Goal: Obtain resource: Obtain resource

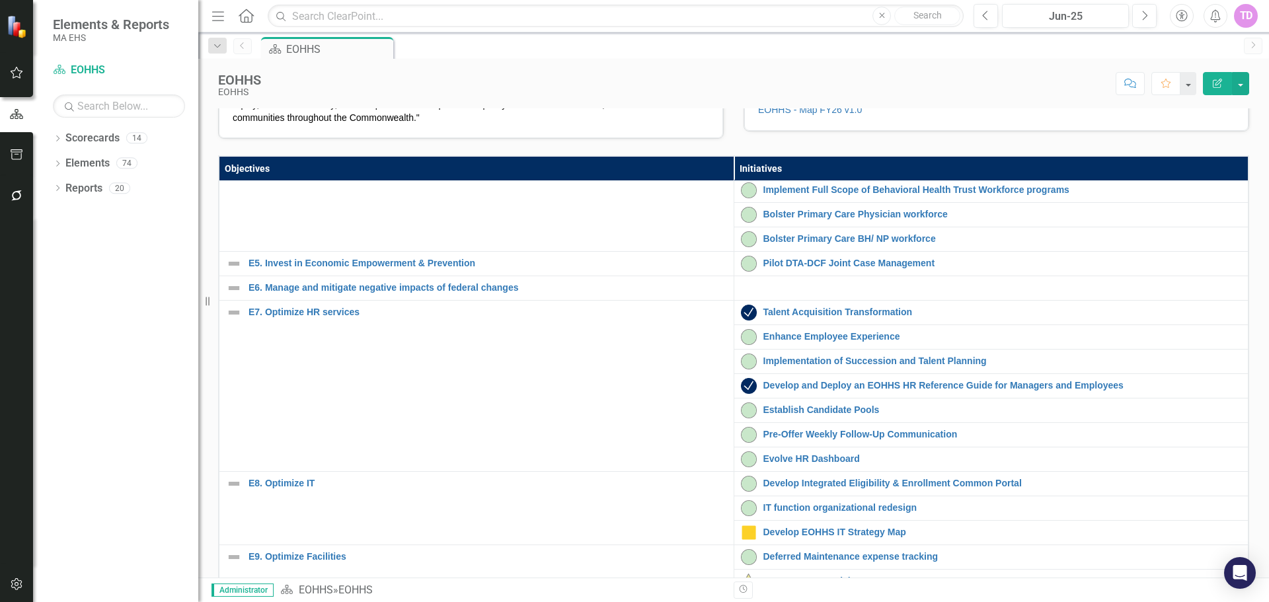
scroll to position [415, 0]
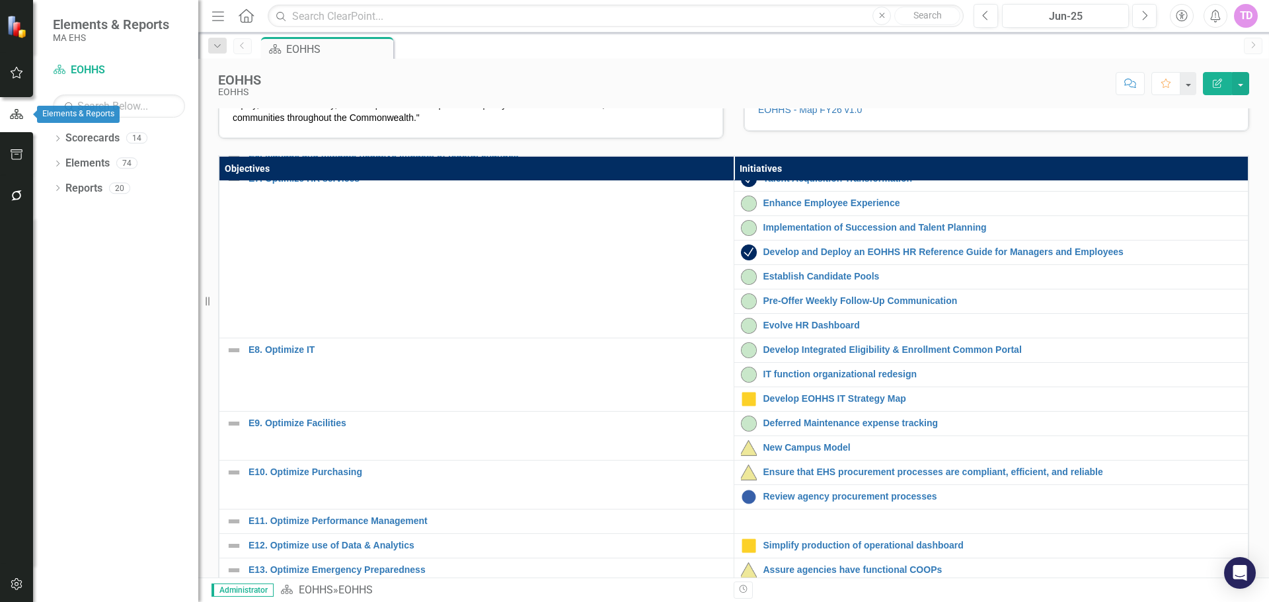
click at [15, 147] on button "button" at bounding box center [17, 155] width 30 height 28
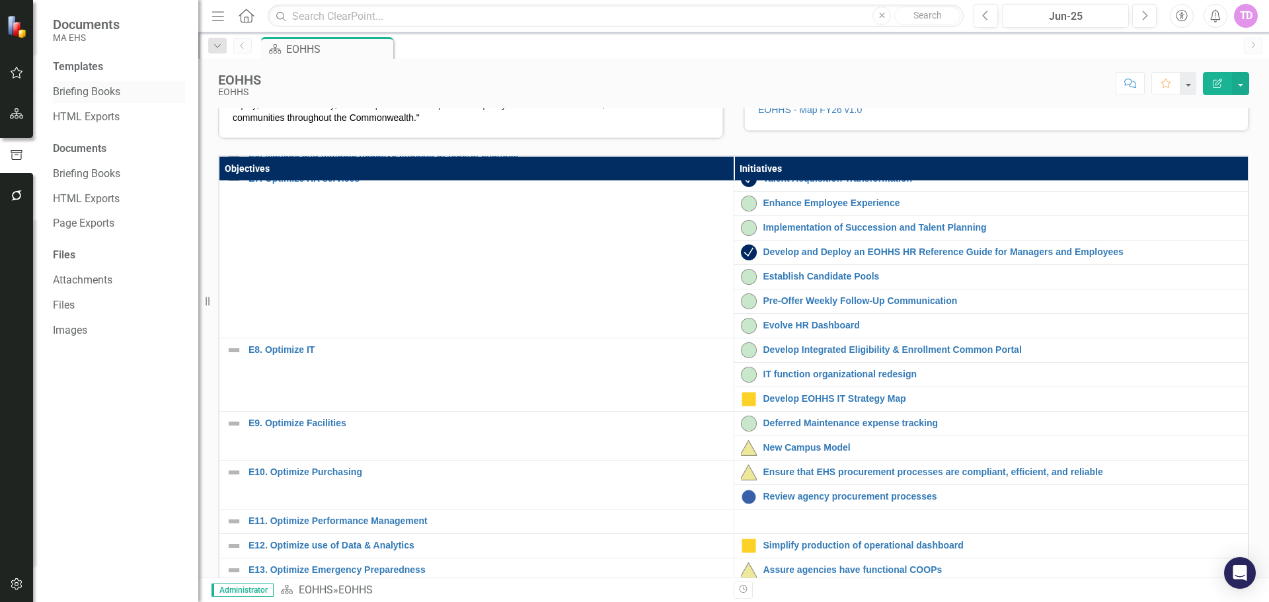
click at [97, 93] on link "Briefing Books" at bounding box center [119, 92] width 132 height 15
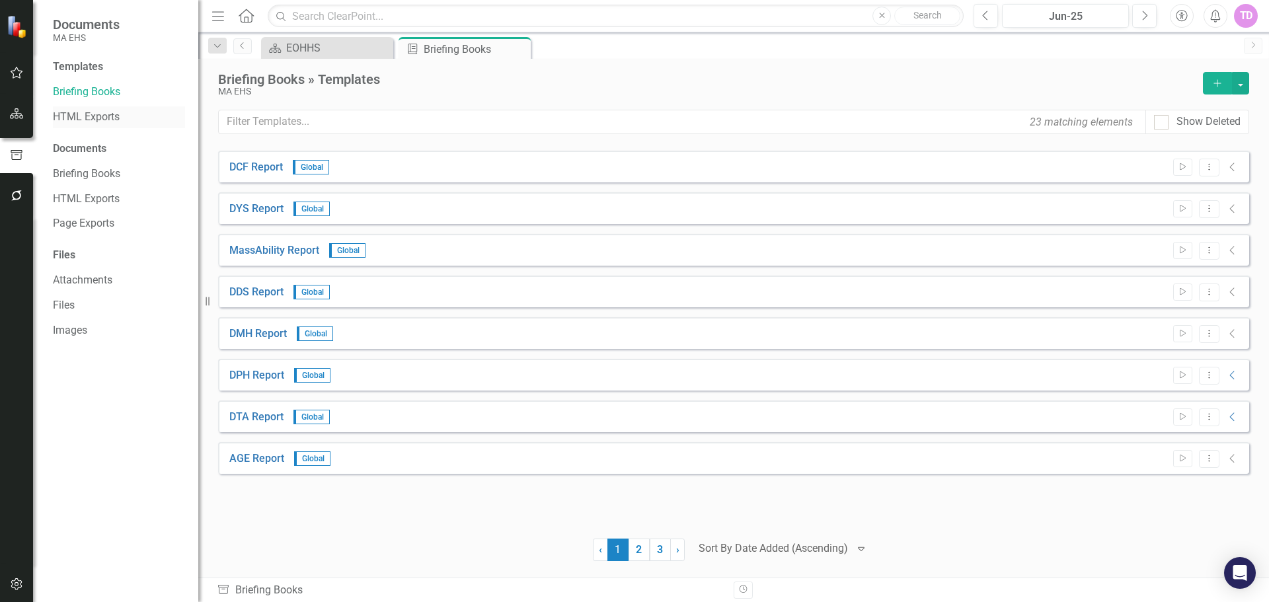
click at [100, 123] on link "HTML Exports" at bounding box center [119, 117] width 132 height 15
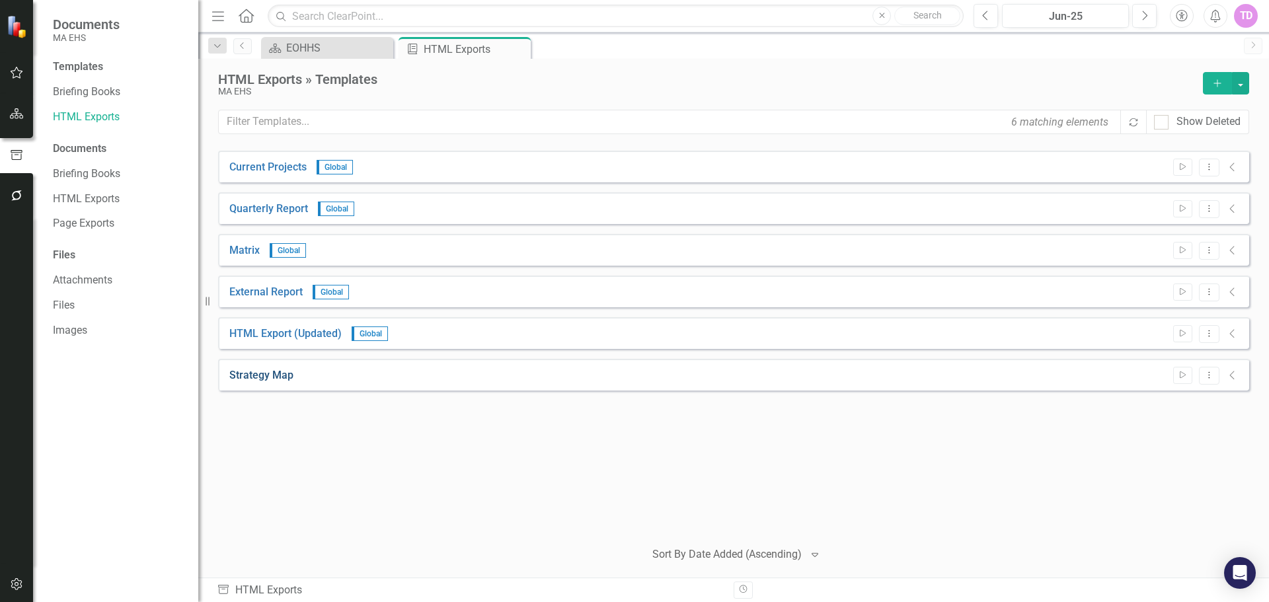
click at [268, 379] on link "Strategy Map" at bounding box center [261, 375] width 64 height 15
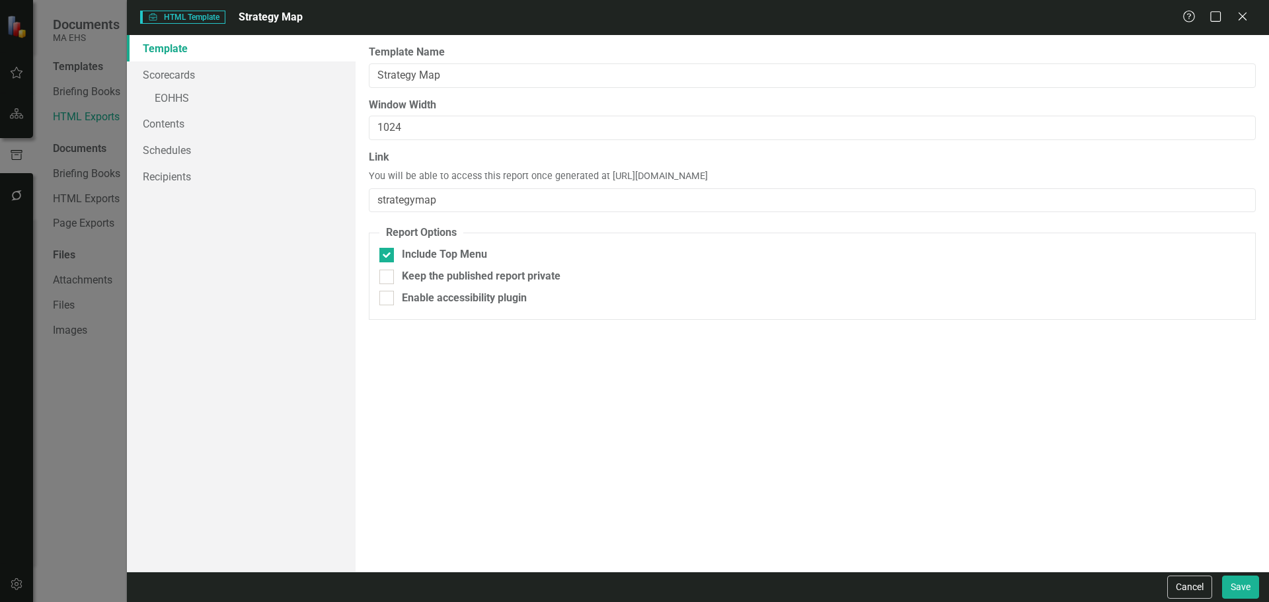
click at [1235, 19] on div "Help Maximize Close" at bounding box center [1218, 17] width 73 height 15
click at [1238, 17] on icon "Close" at bounding box center [1242, 16] width 17 height 13
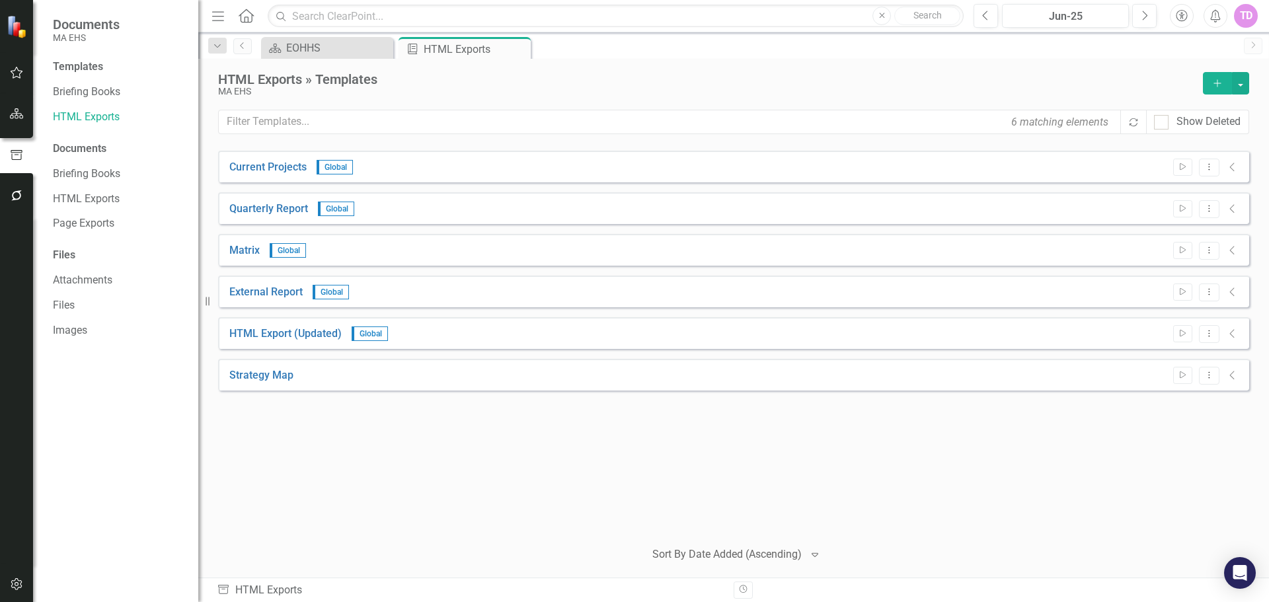
click at [1207, 86] on button "Add" at bounding box center [1217, 83] width 29 height 22
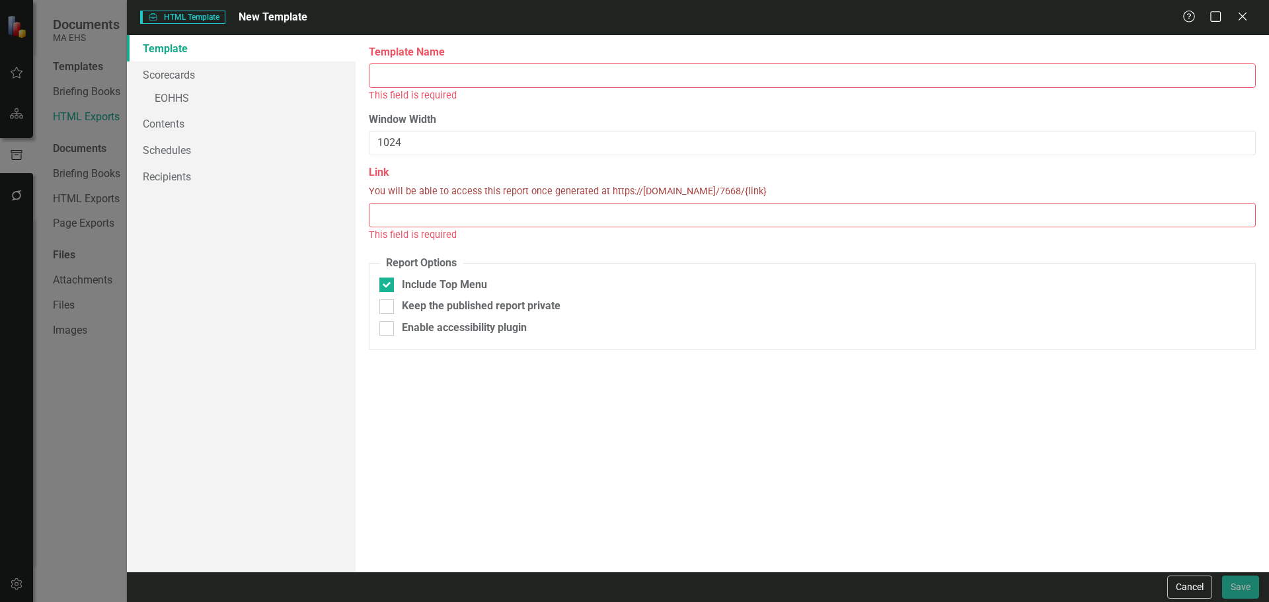
click at [587, 72] on input "Template Name" at bounding box center [812, 75] width 887 height 24
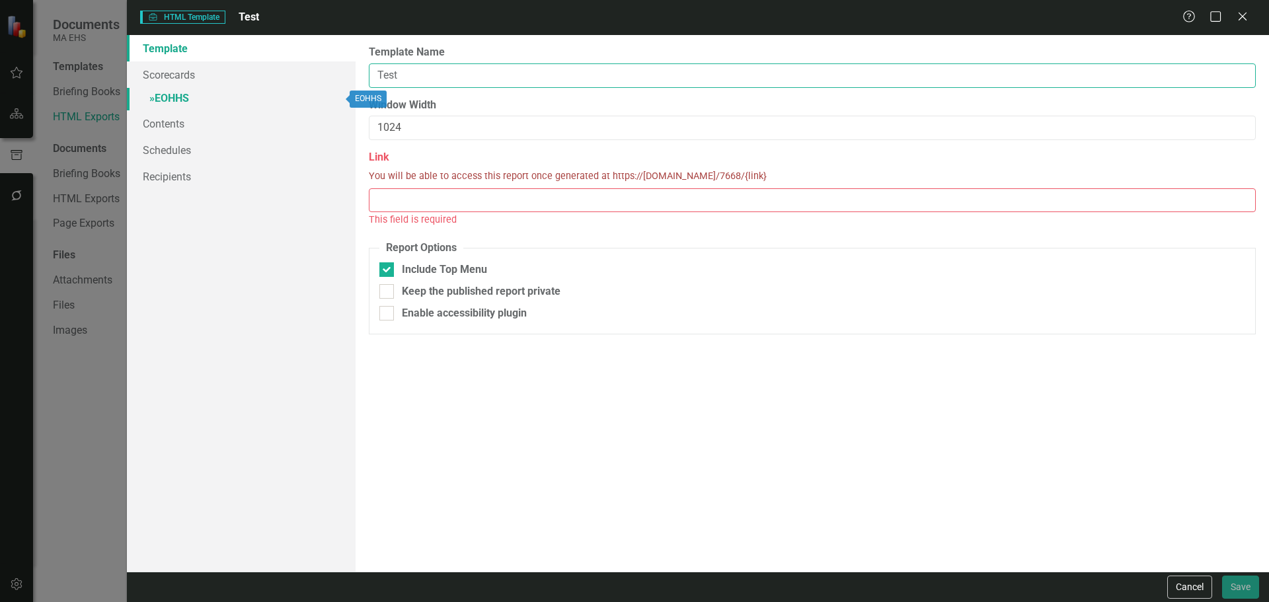
type input "Test"
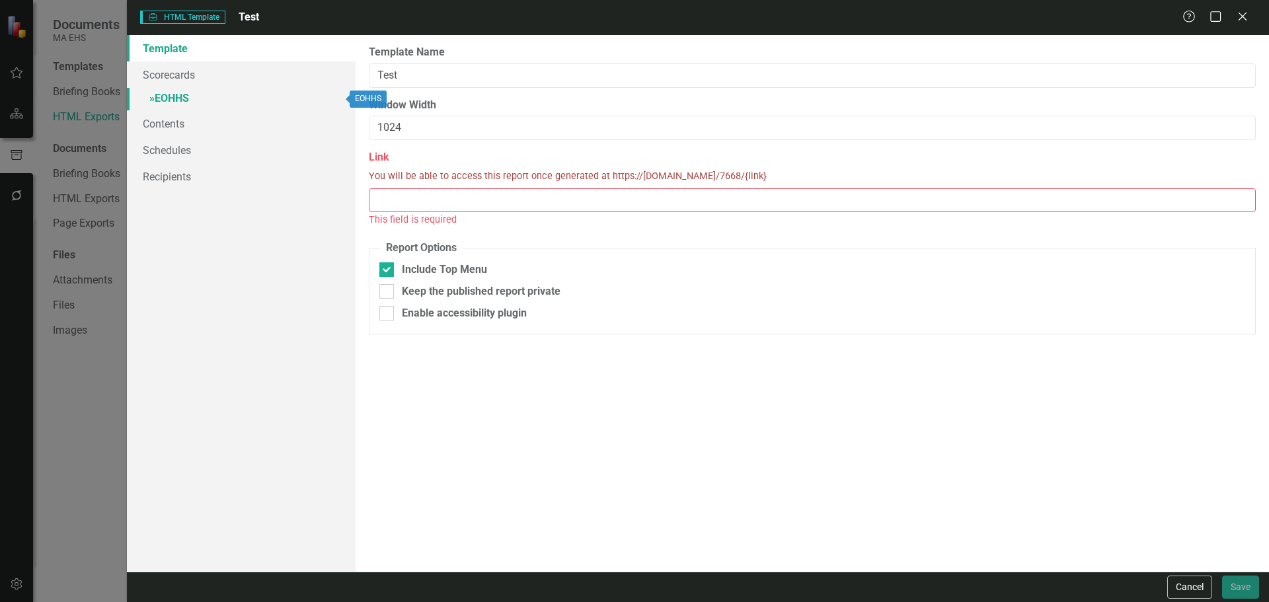
click at [208, 95] on link "» EOHHS" at bounding box center [241, 99] width 229 height 23
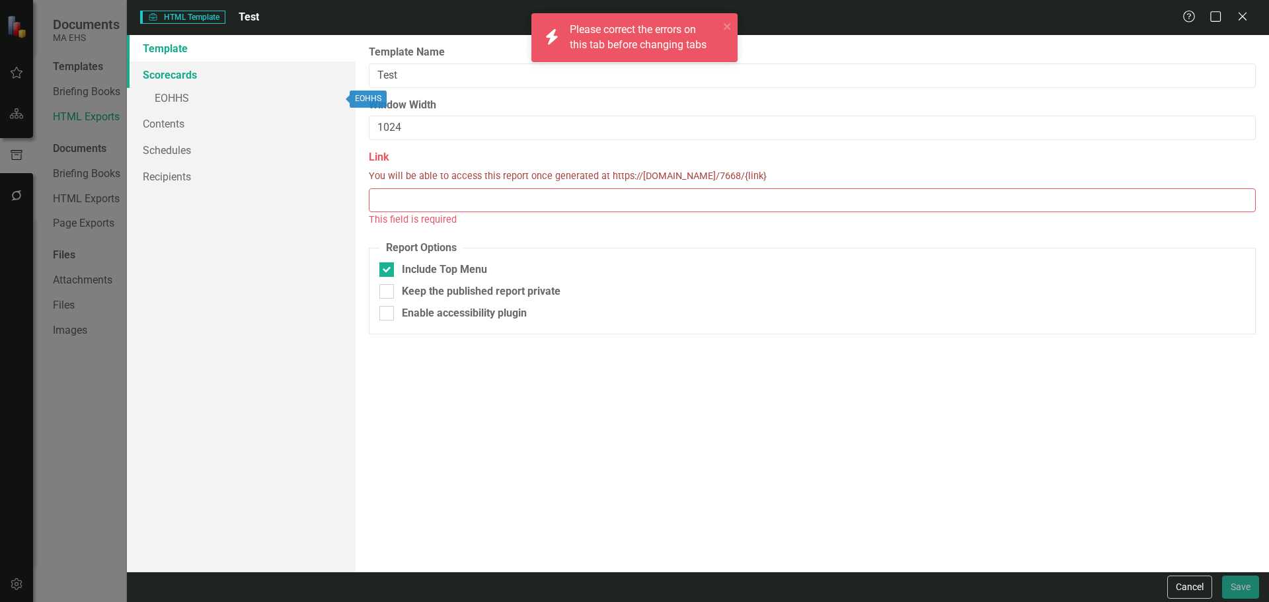
click at [163, 85] on link "Scorecards" at bounding box center [241, 74] width 229 height 26
click at [439, 192] on input "Link" at bounding box center [812, 200] width 887 height 24
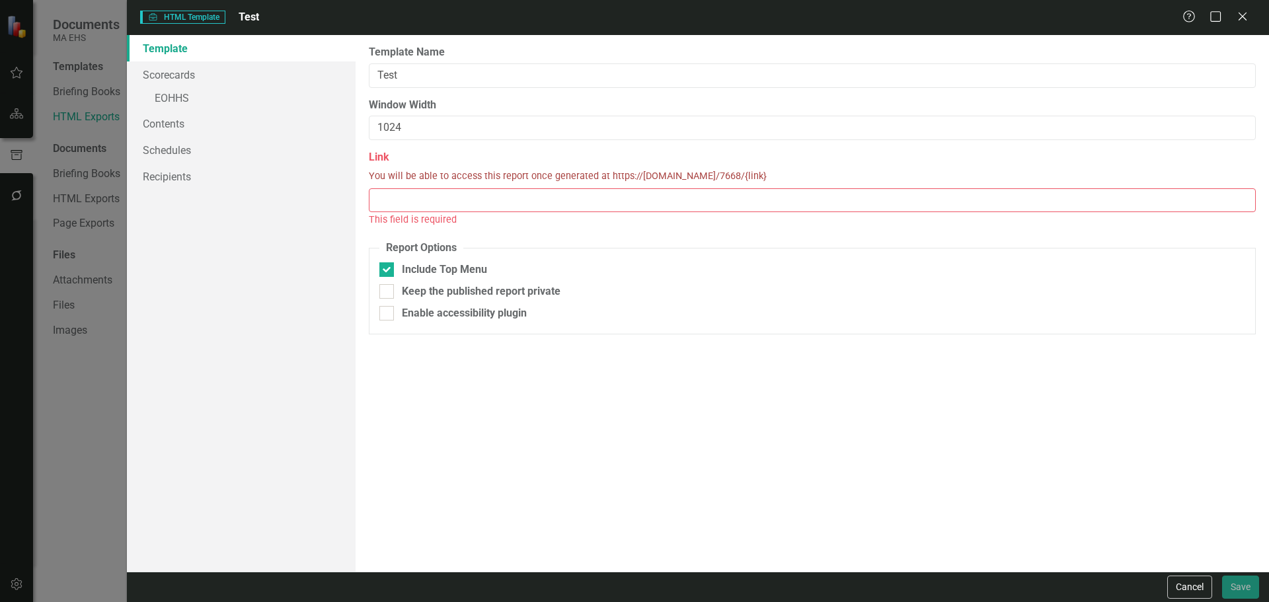
click at [630, 155] on label "Link" at bounding box center [812, 157] width 887 height 15
click at [630, 188] on input "Link" at bounding box center [812, 200] width 887 height 24
click at [630, 174] on span "You will be able to access this report once generated at https://[DOMAIN_NAME]/…" at bounding box center [568, 177] width 398 height 14
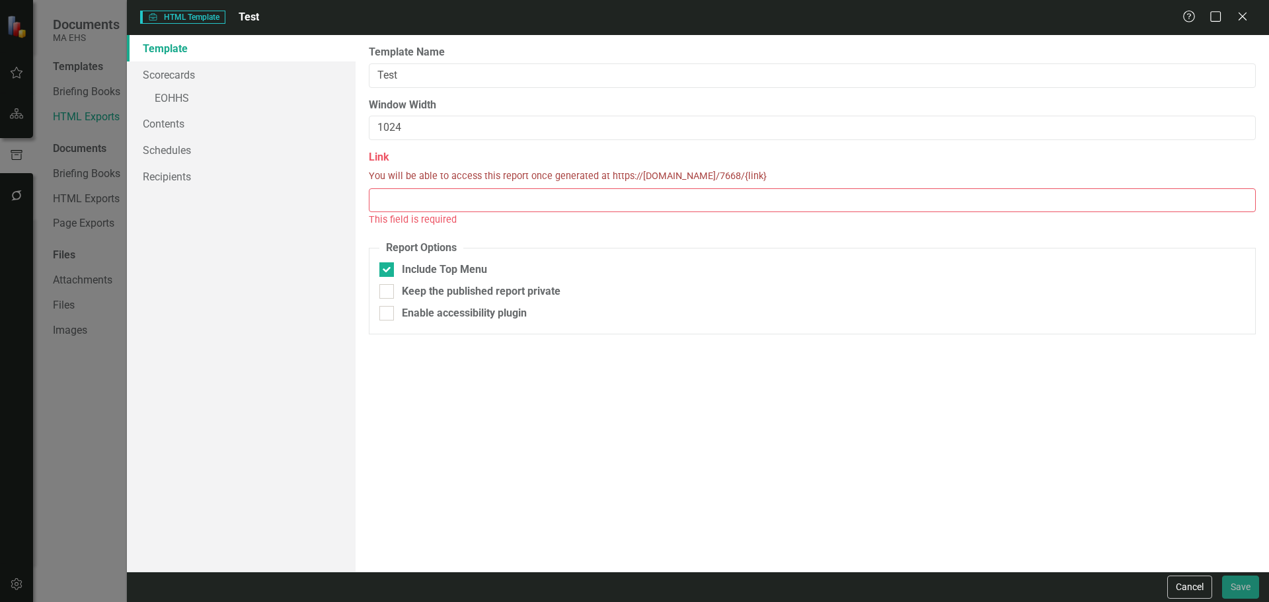
click at [630, 174] on span "You will be able to access this report once generated at https://[DOMAIN_NAME]/…" at bounding box center [568, 177] width 398 height 14
click at [625, 210] on input "Link" at bounding box center [812, 200] width 887 height 24
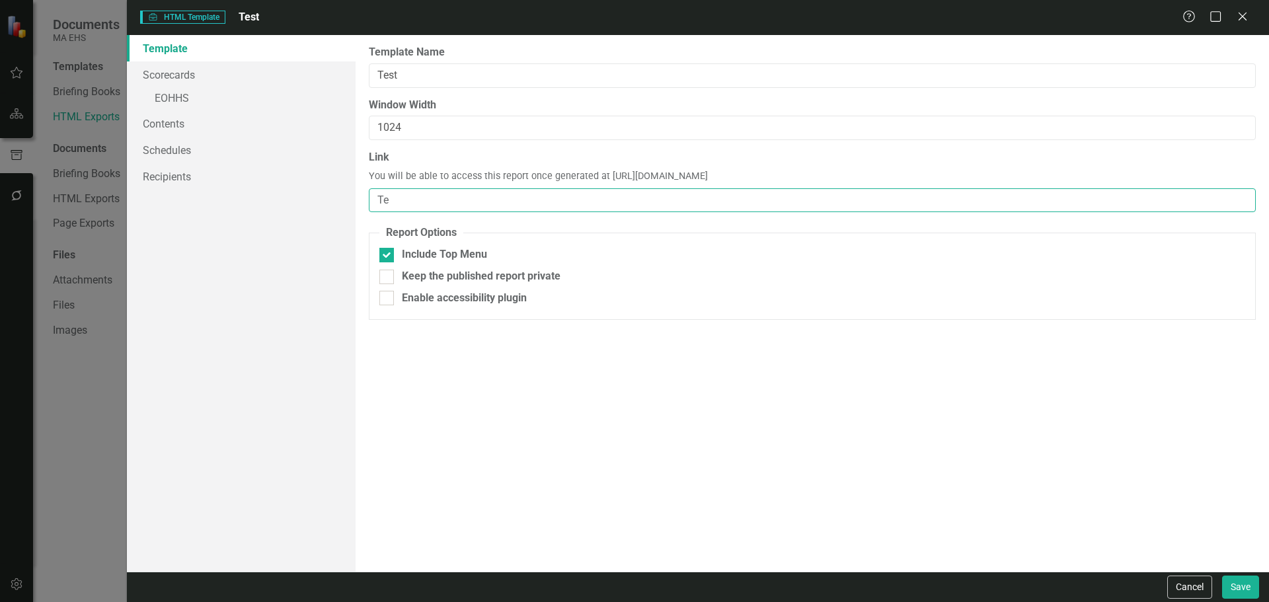
type input "T"
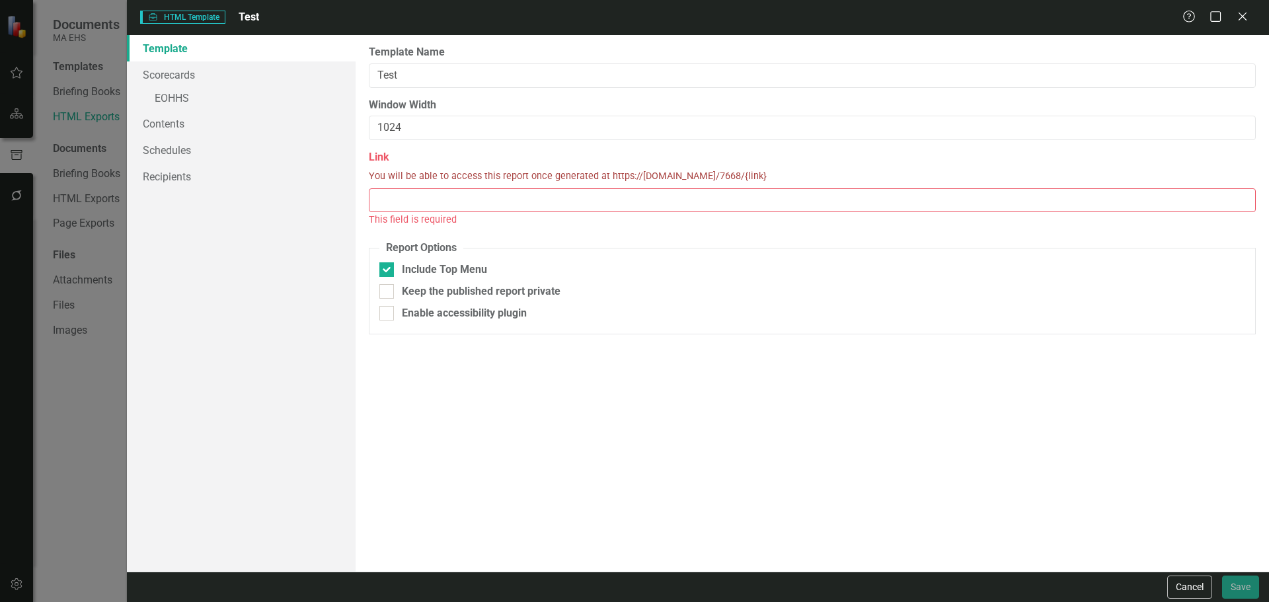
type input "E"
click at [1244, 16] on icon at bounding box center [1242, 16] width 10 height 10
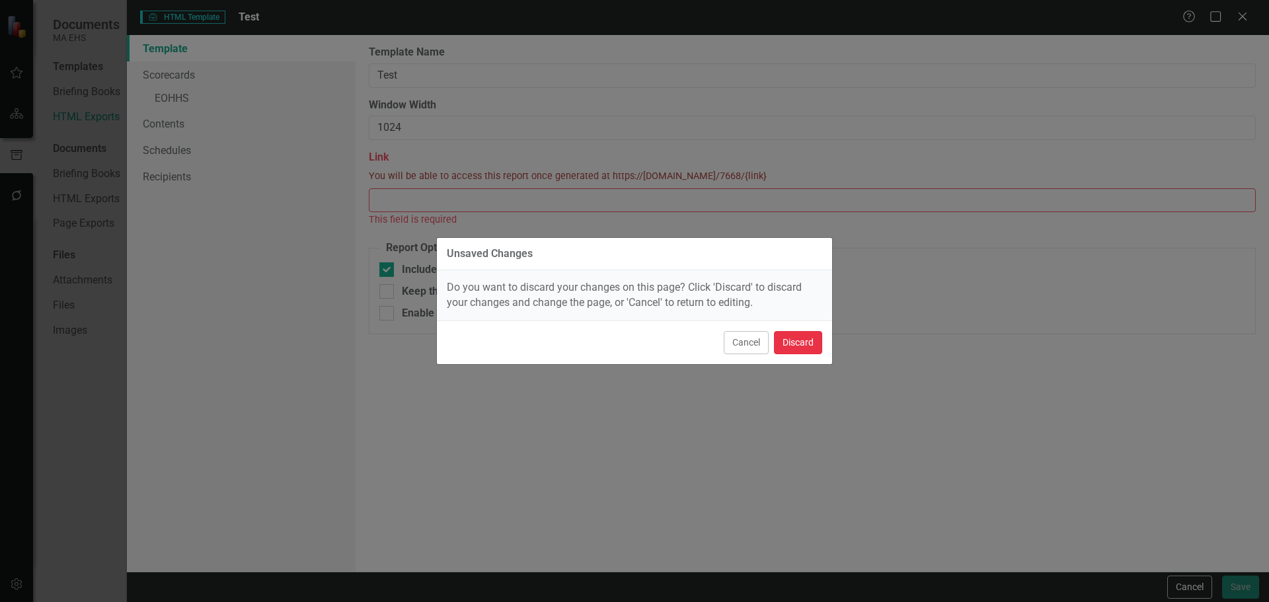
click at [813, 340] on button "Discard" at bounding box center [798, 342] width 48 height 23
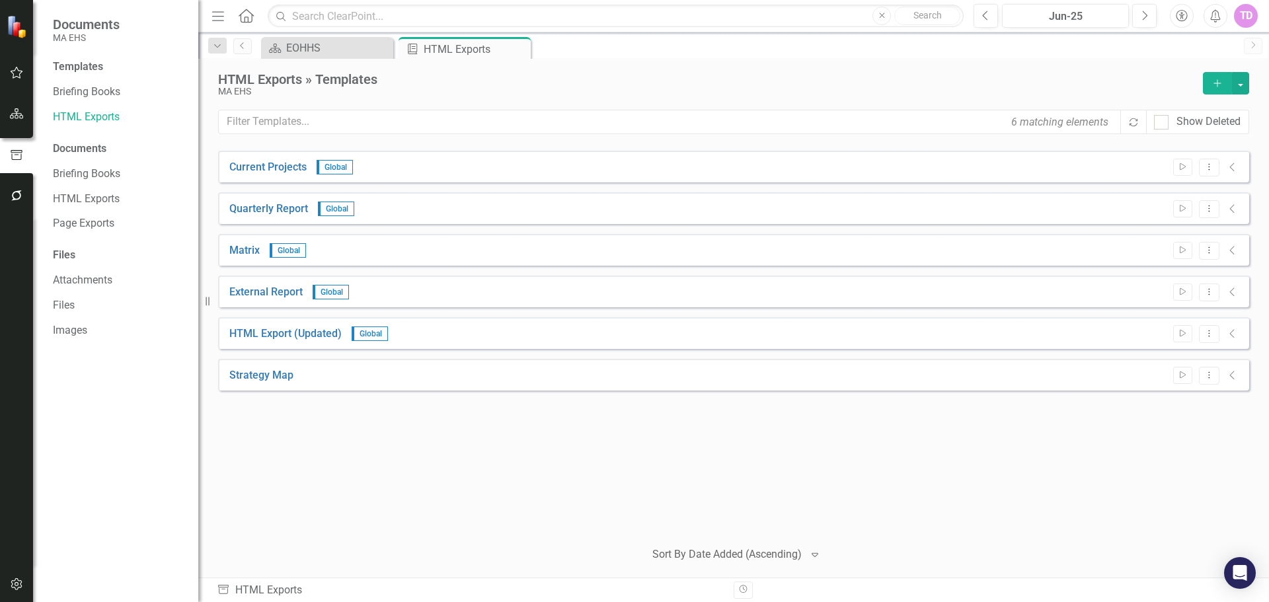
click at [1217, 80] on icon "button" at bounding box center [1216, 82] width 7 height 7
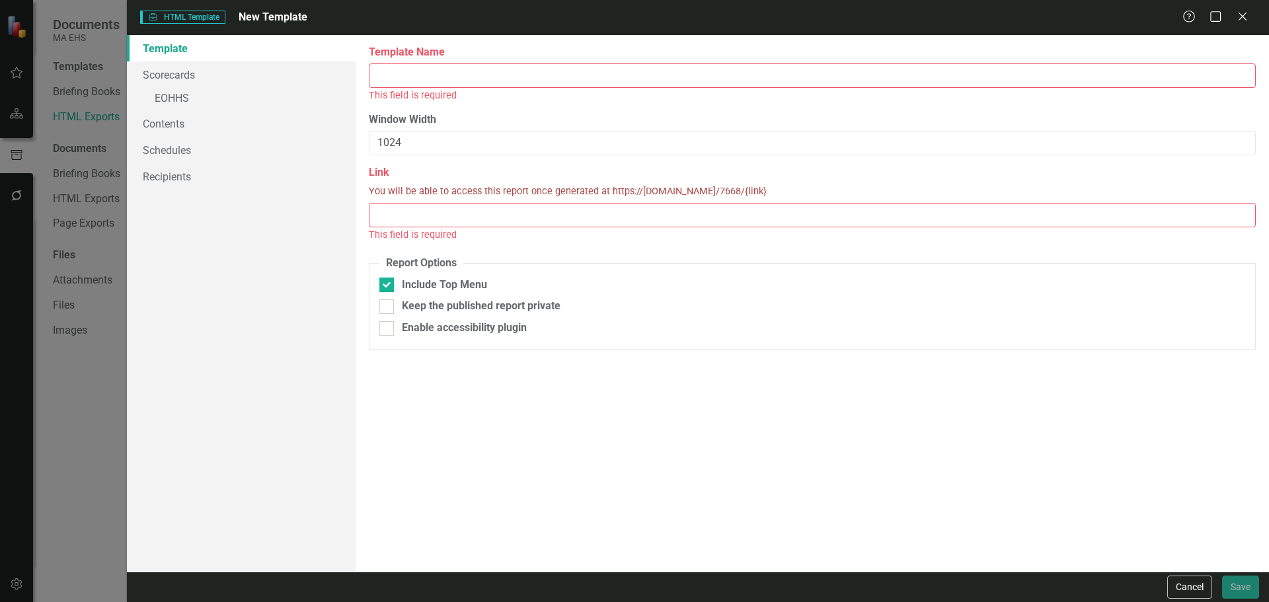
click at [650, 59] on label "Template Name" at bounding box center [812, 52] width 887 height 15
click at [650, 63] on input "Template Name" at bounding box center [812, 75] width 887 height 24
click at [651, 72] on input "Template Name" at bounding box center [812, 75] width 887 height 24
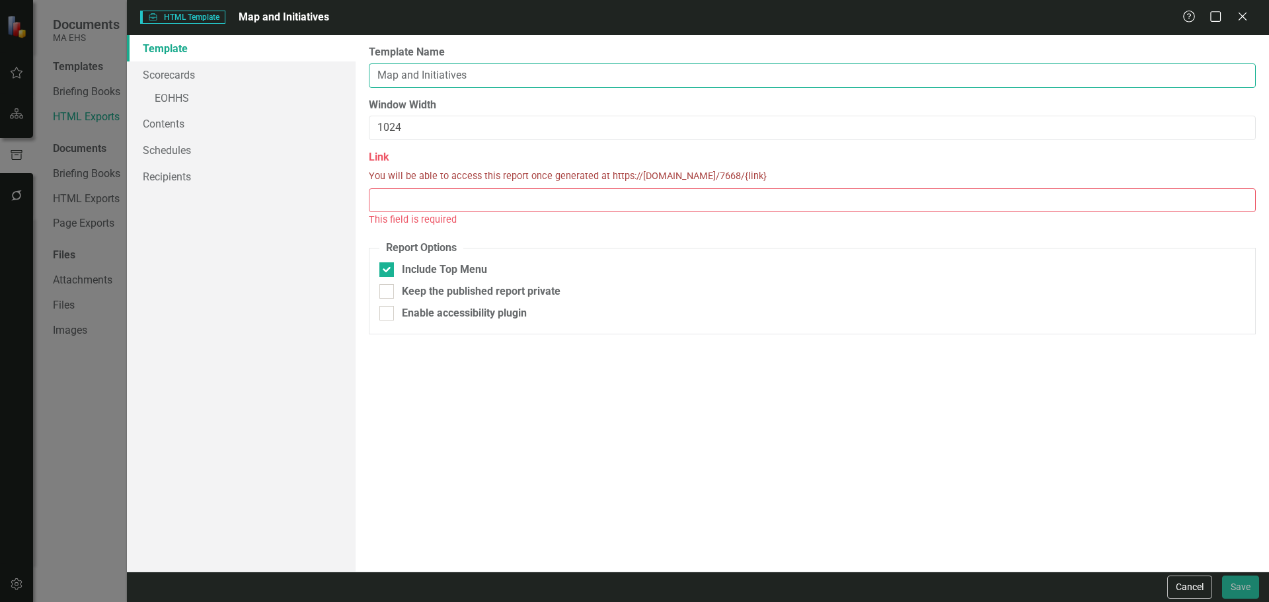
type input "Map and Initiatives"
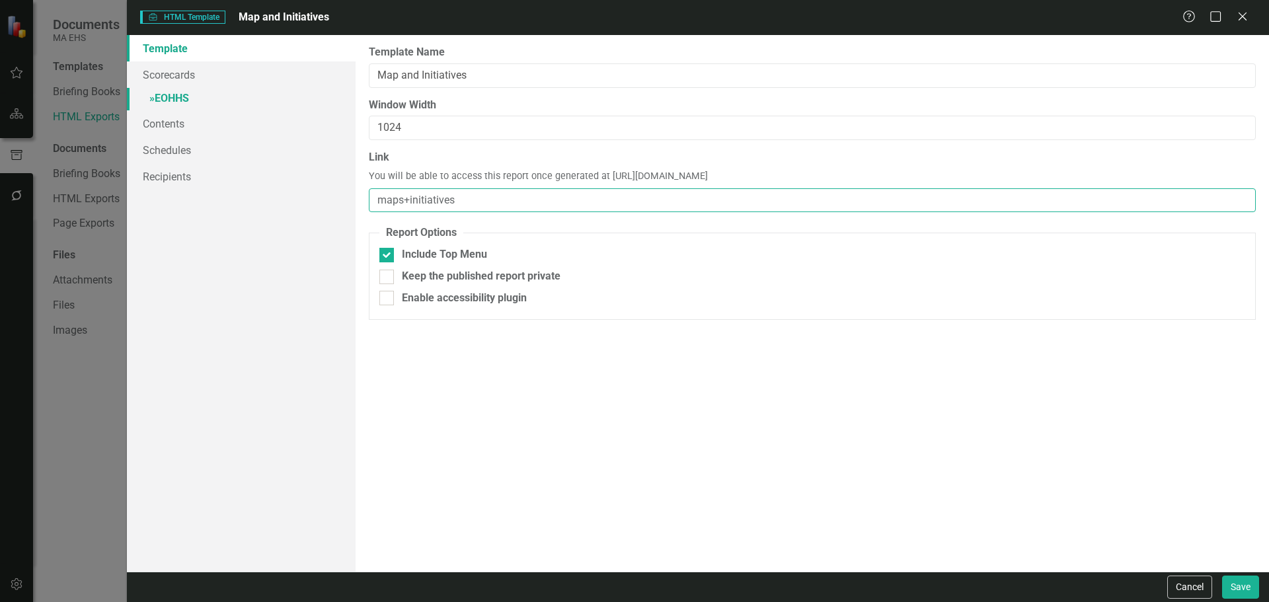
type input "maps+initiatives"
click at [223, 100] on link "» EOHHS" at bounding box center [241, 99] width 229 height 23
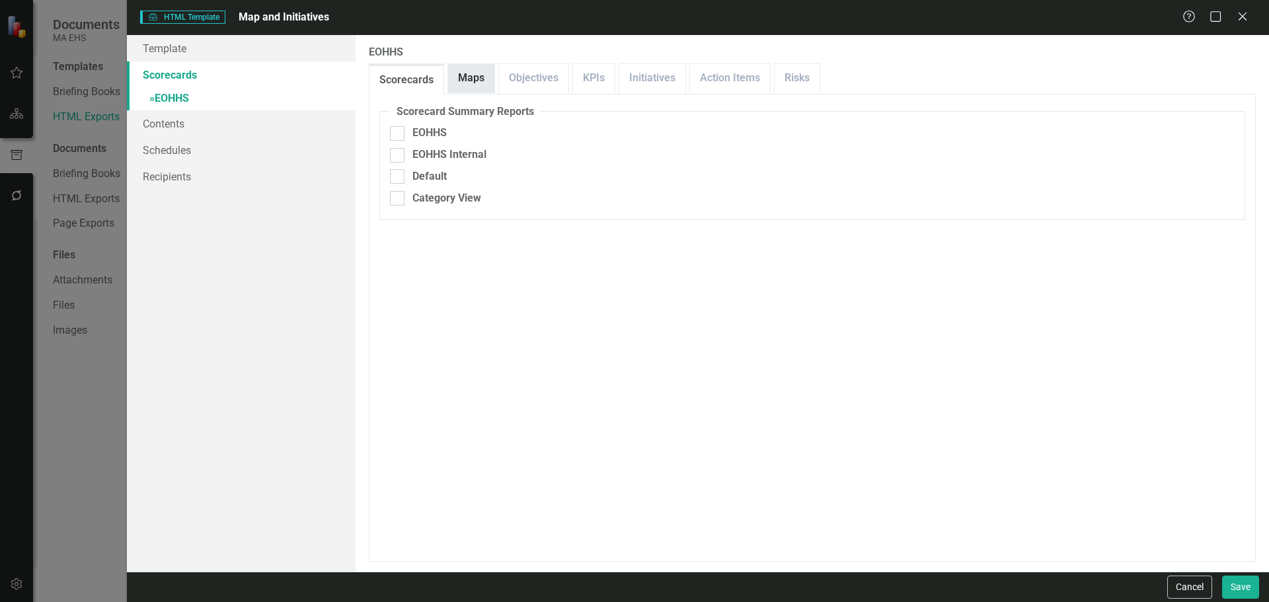
click at [465, 81] on link "Maps" at bounding box center [471, 78] width 46 height 28
click at [405, 79] on link "Scorecards" at bounding box center [406, 78] width 74 height 28
click at [155, 98] on span "»" at bounding box center [151, 98] width 5 height 13
click at [153, 102] on span "»" at bounding box center [151, 98] width 5 height 13
click at [180, 97] on link "» EOHHS" at bounding box center [241, 99] width 229 height 23
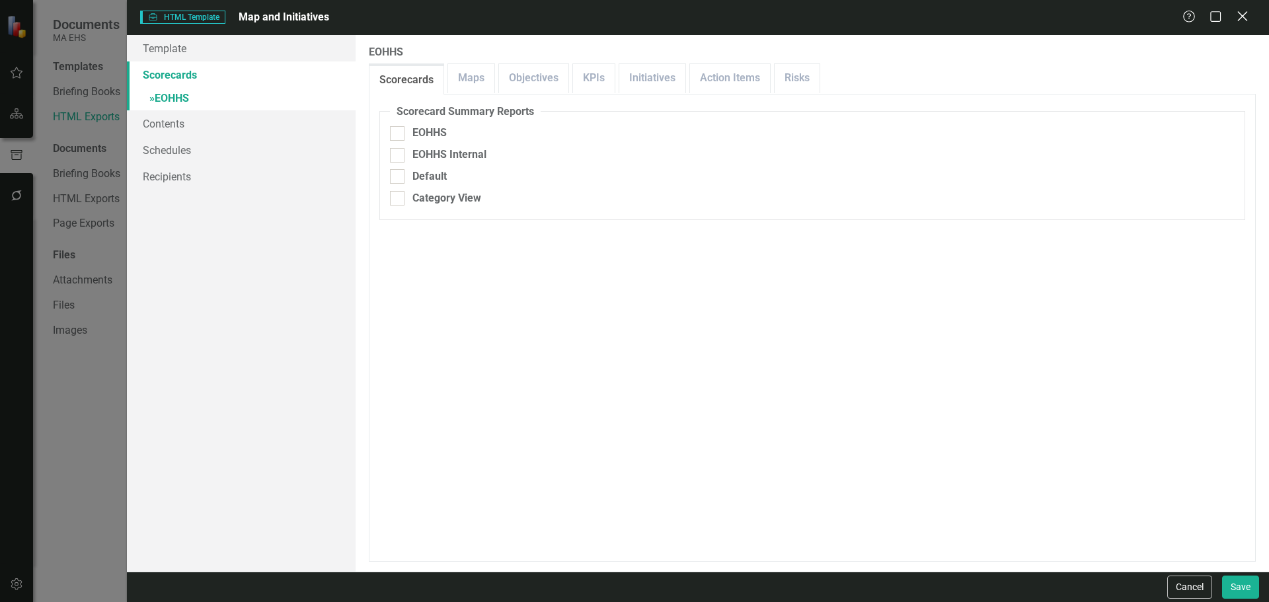
click at [1248, 14] on icon "Close" at bounding box center [1242, 16] width 17 height 13
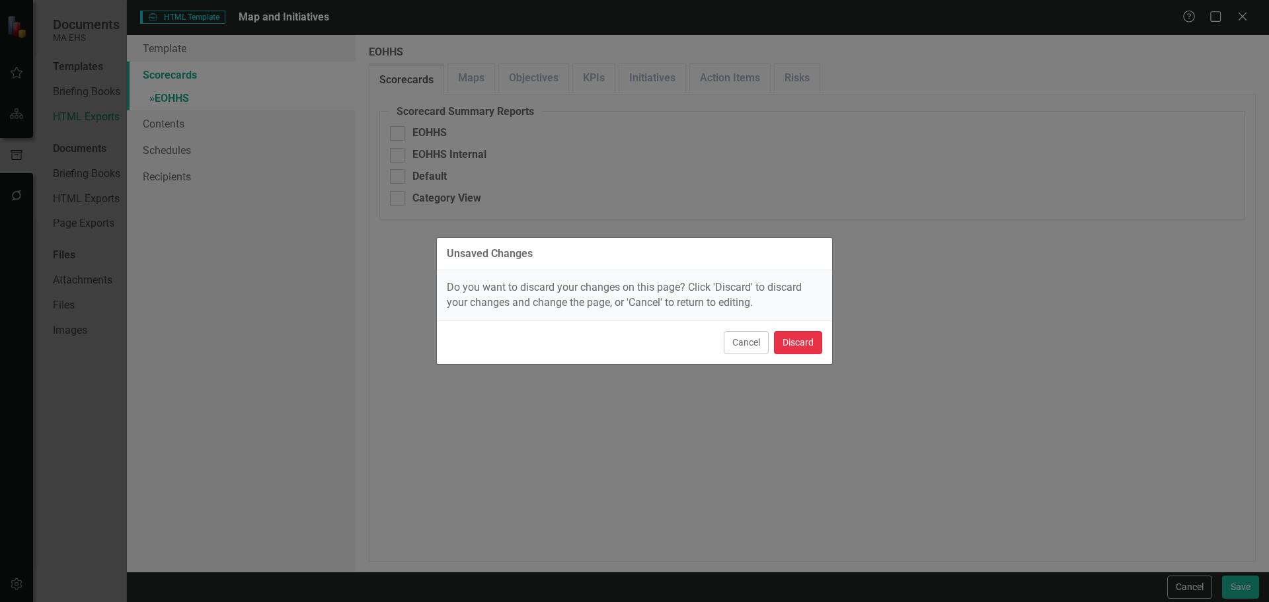
click at [790, 333] on button "Discard" at bounding box center [798, 342] width 48 height 23
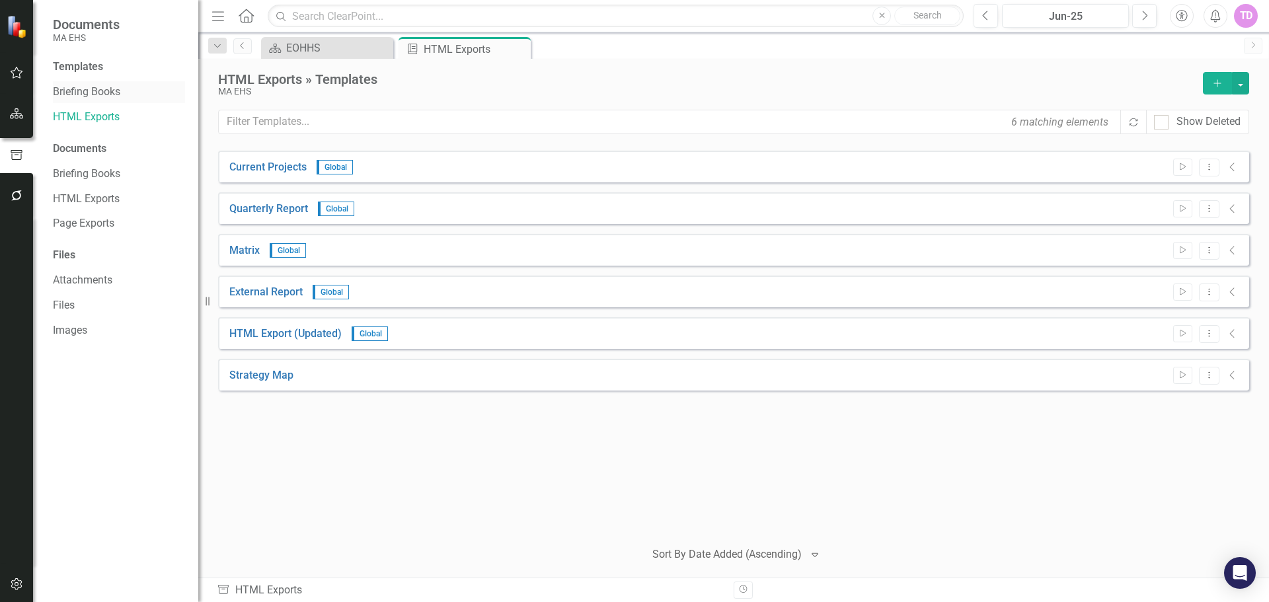
click at [83, 90] on link "Briefing Books" at bounding box center [119, 92] width 132 height 15
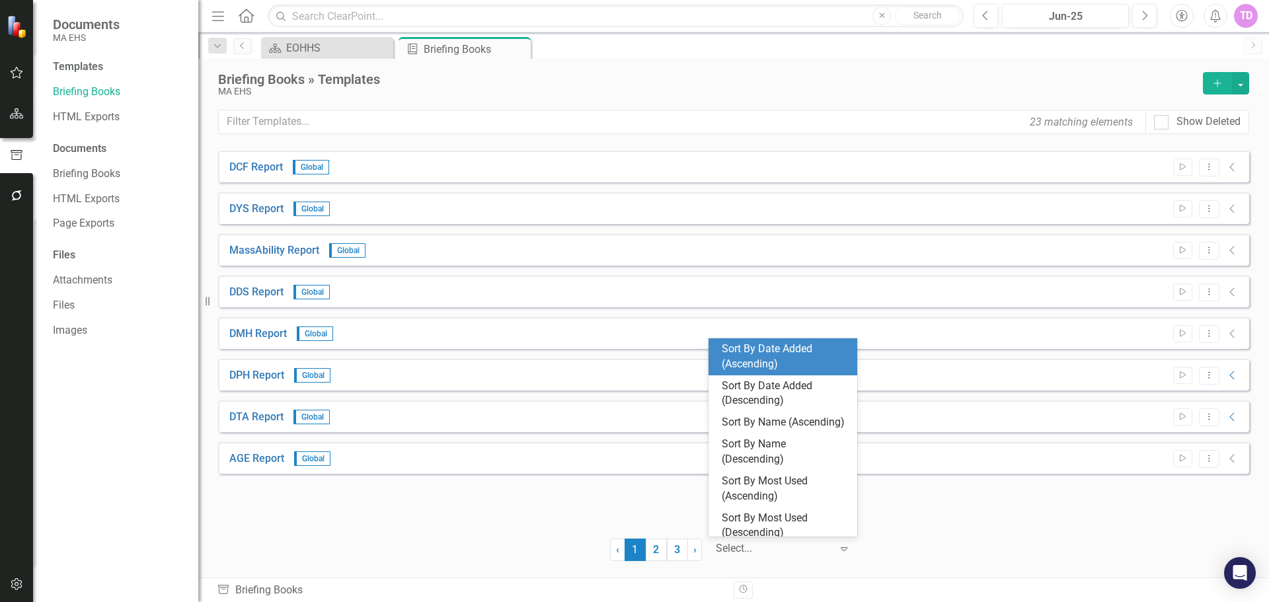
click at [837, 553] on div "Select..." at bounding box center [773, 548] width 129 height 23
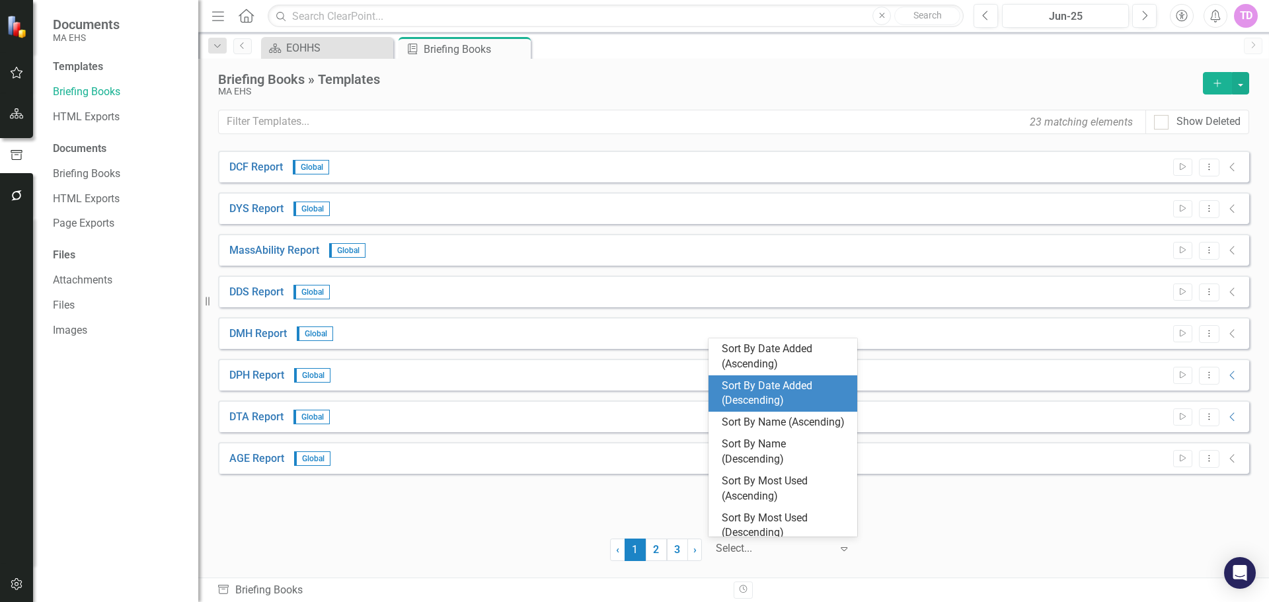
click at [792, 379] on div "Sort By Date Added (Descending)" at bounding box center [786, 394] width 128 height 30
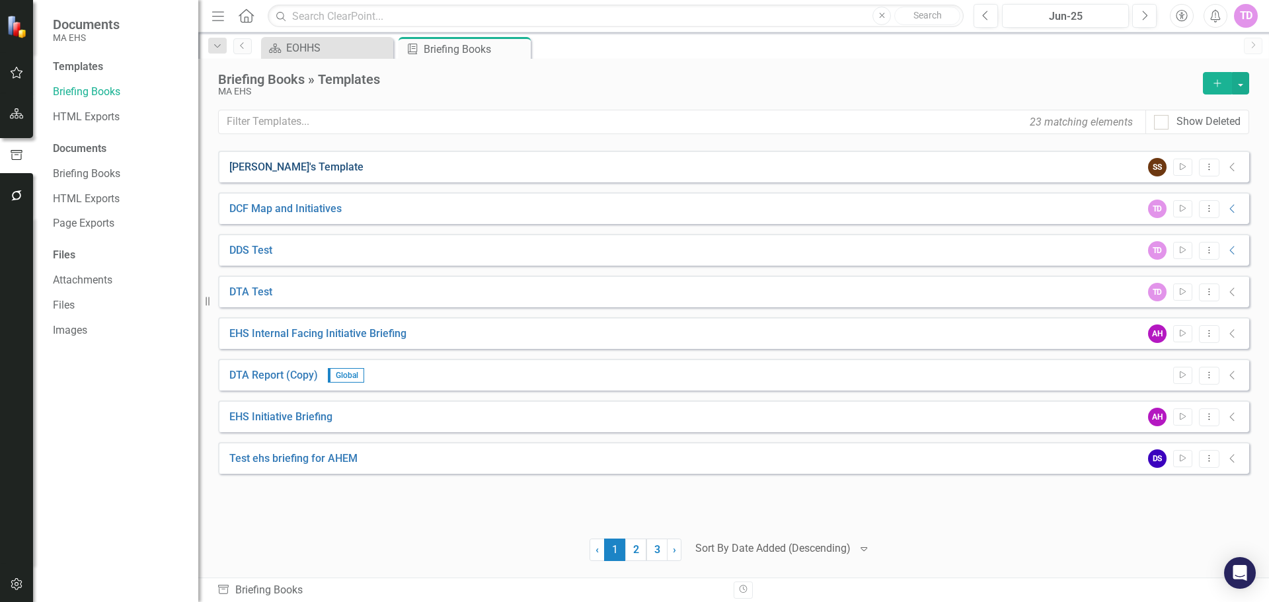
click at [275, 171] on link "[PERSON_NAME]'s Template" at bounding box center [296, 167] width 134 height 15
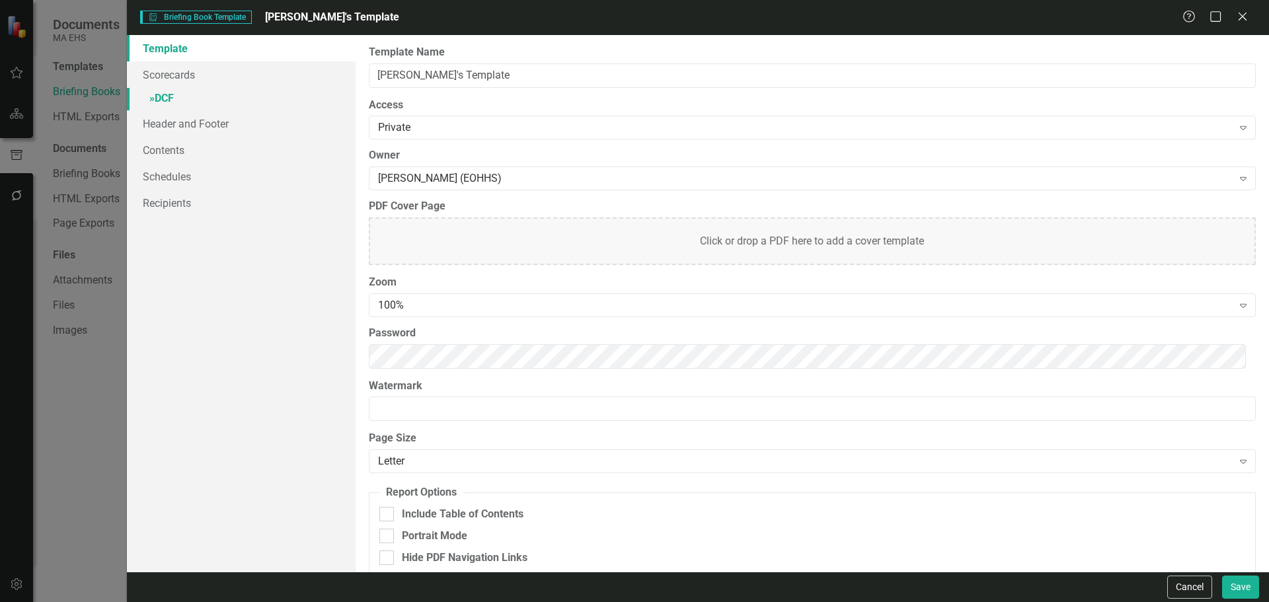
click at [180, 99] on link "» DCF" at bounding box center [241, 99] width 229 height 23
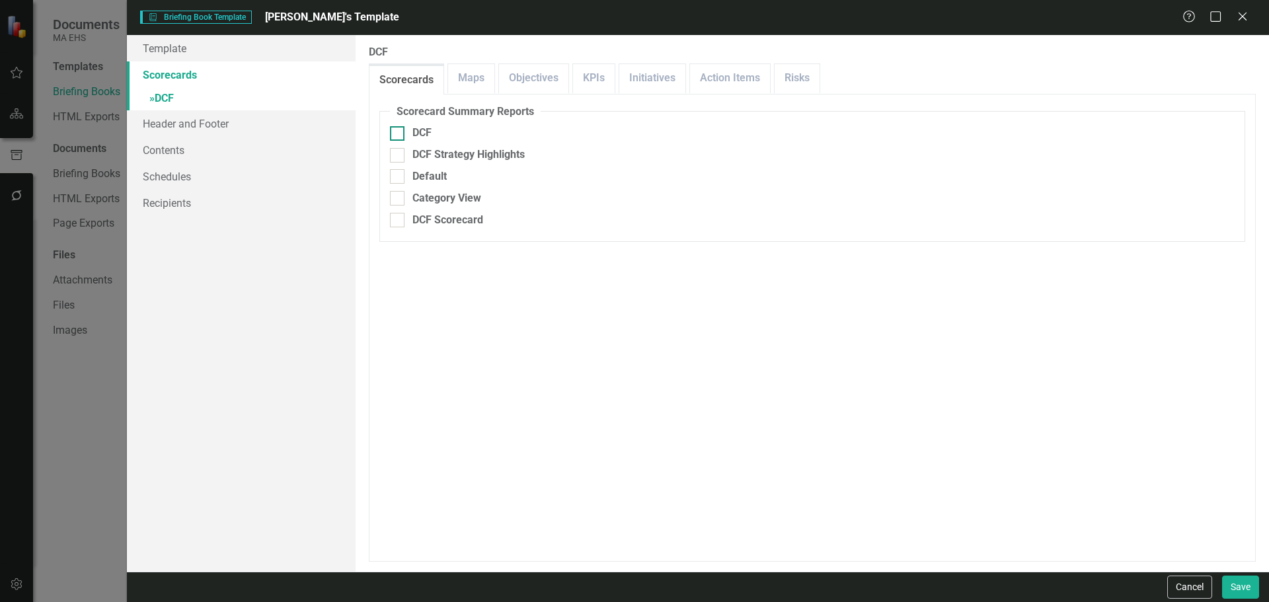
click at [416, 128] on div "DCF" at bounding box center [421, 133] width 19 height 15
click at [399, 128] on input "DCF" at bounding box center [394, 130] width 9 height 9
checkbox input "true"
click at [480, 86] on link "Maps" at bounding box center [471, 78] width 46 height 28
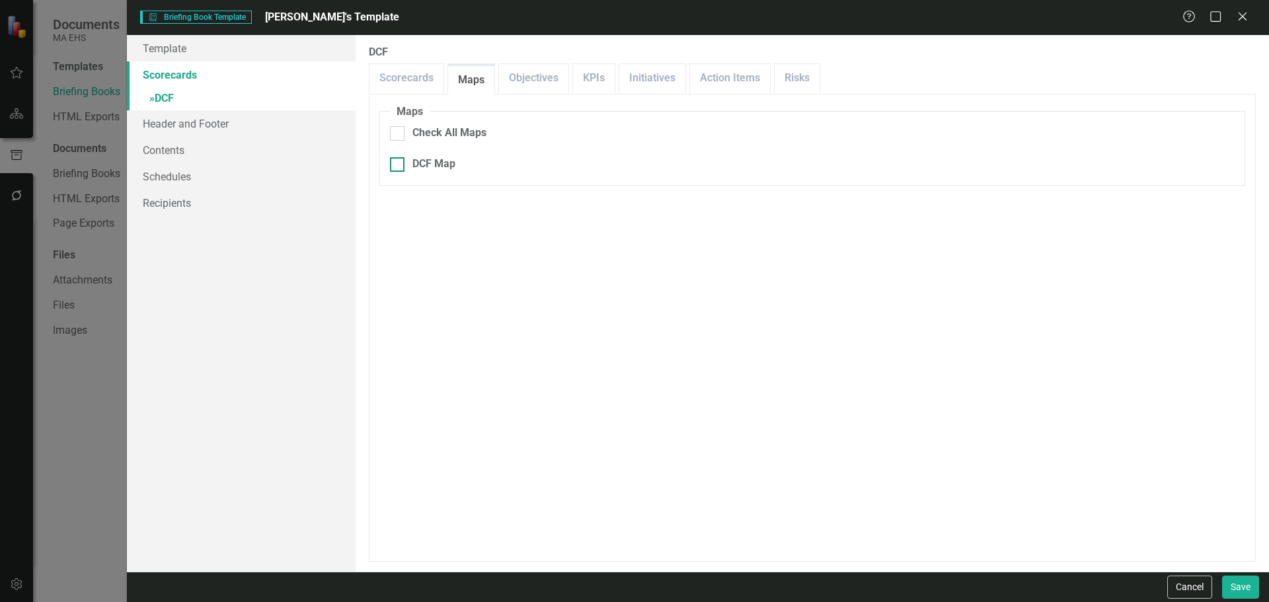
click at [425, 159] on div "DCF Map" at bounding box center [433, 164] width 43 height 15
click at [399, 159] on input "DCF Map" at bounding box center [394, 161] width 9 height 9
checkbox input "true"
click at [526, 73] on link "Objectives" at bounding box center [533, 78] width 69 height 28
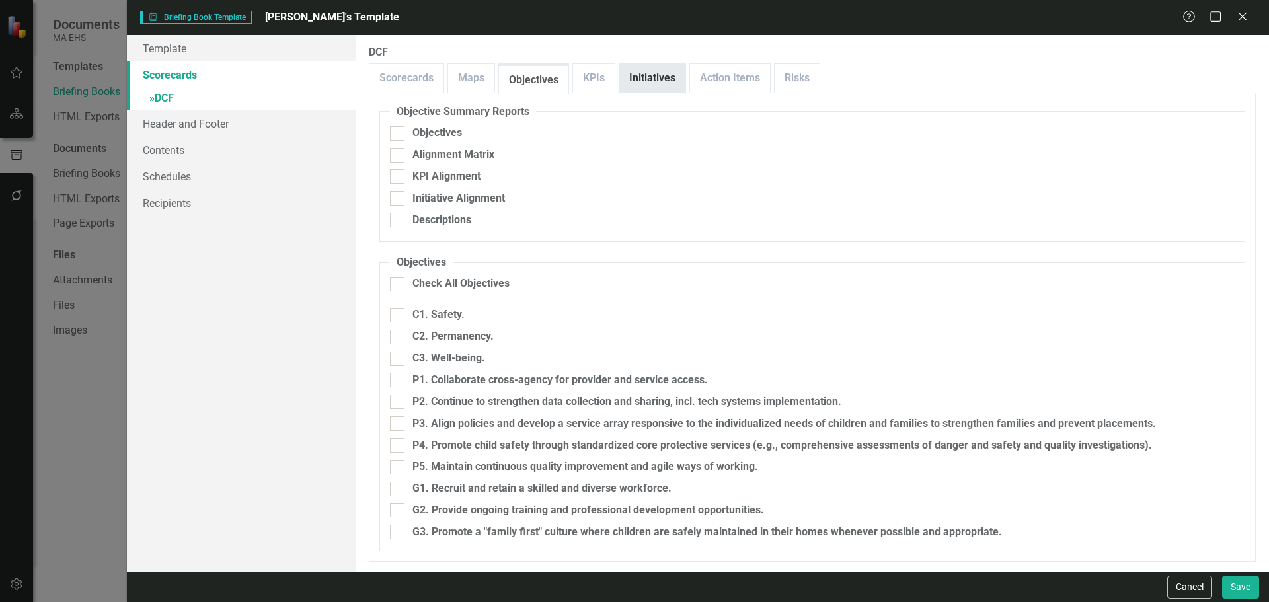
click at [659, 91] on link "Initiatives" at bounding box center [652, 78] width 66 height 28
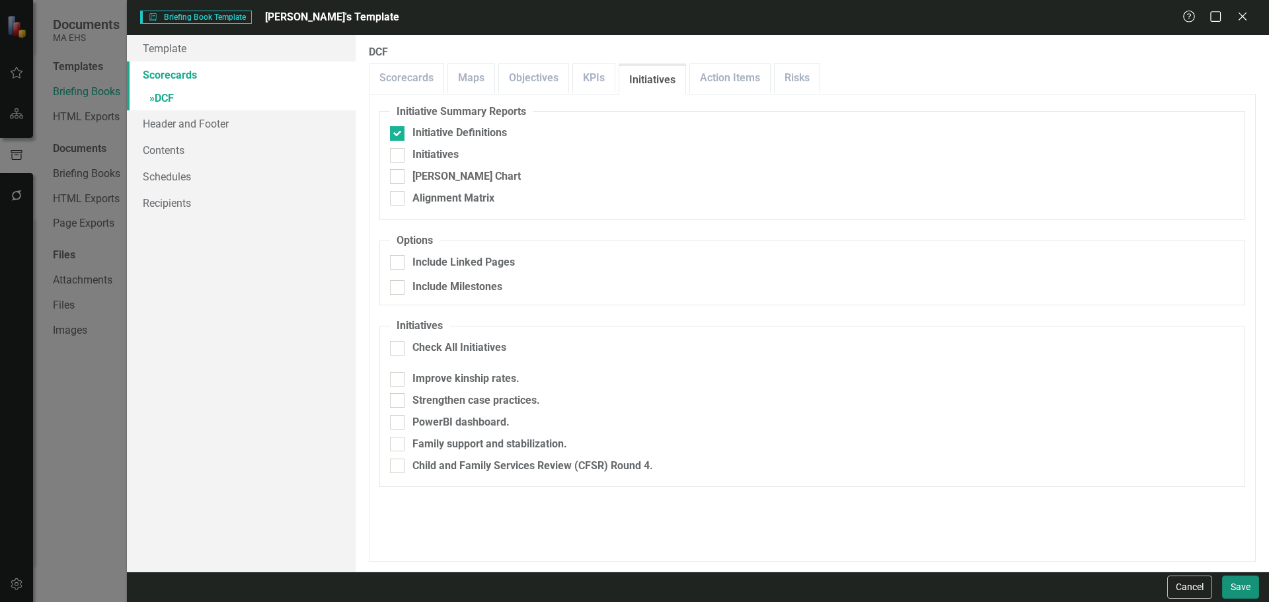
click at [1241, 592] on button "Save" at bounding box center [1240, 587] width 37 height 23
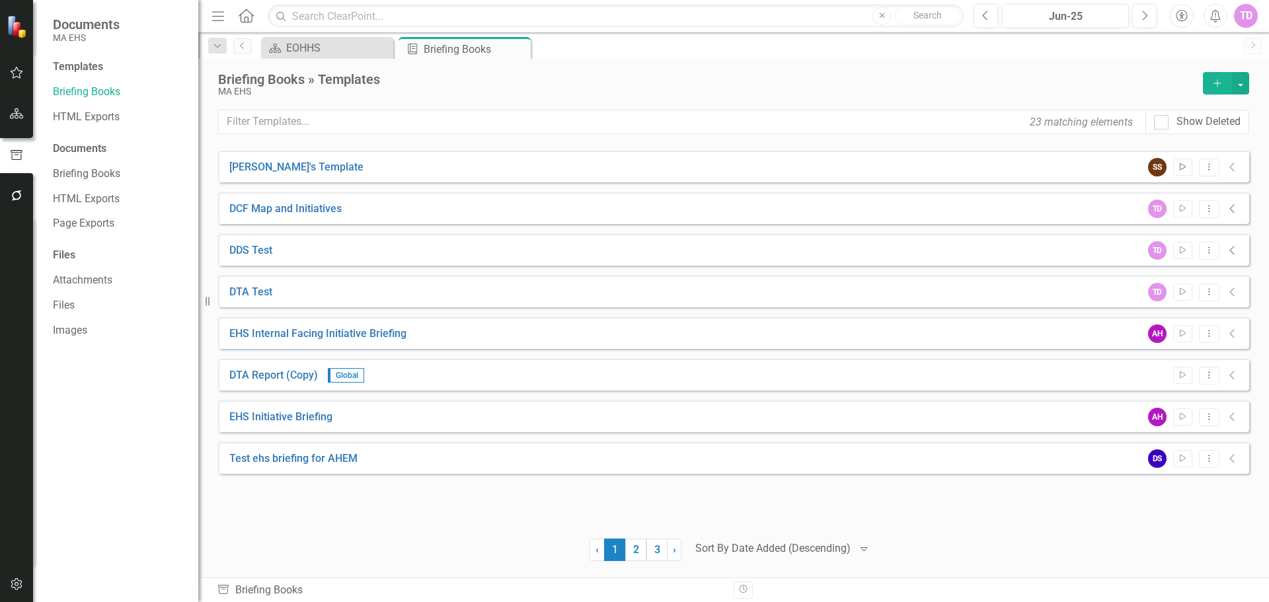
click at [1180, 173] on button "Start" at bounding box center [1182, 167] width 19 height 17
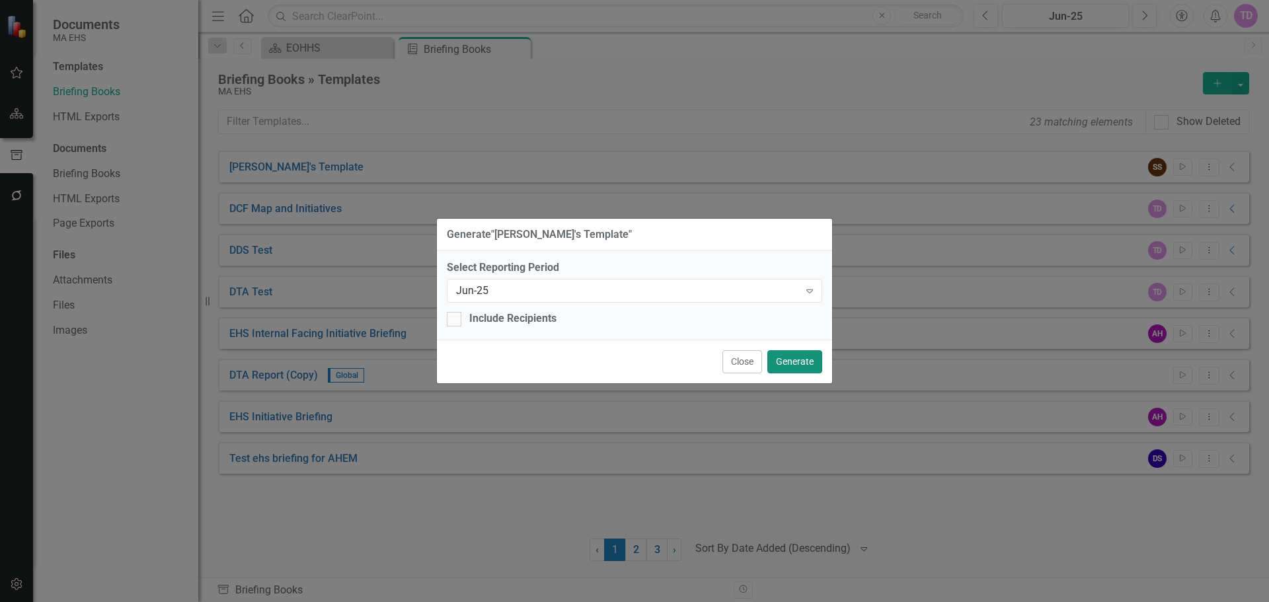
click at [803, 355] on button "Generate" at bounding box center [794, 361] width 55 height 23
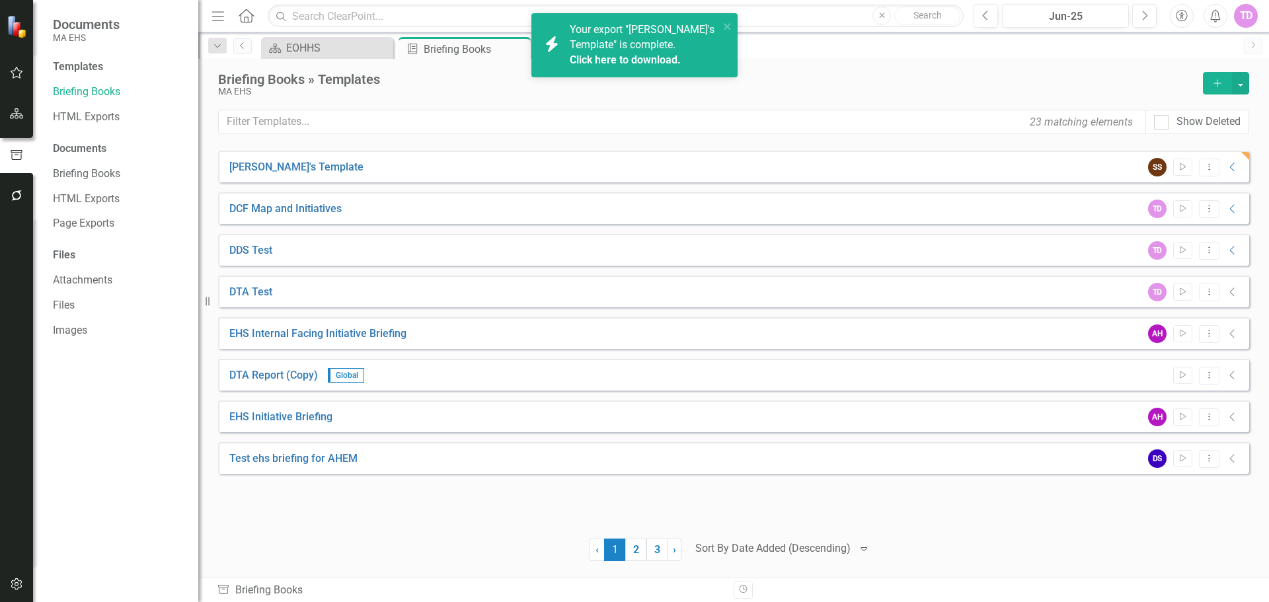
click at [668, 60] on link "Click here to download." at bounding box center [625, 60] width 111 height 13
